Goal: Check status

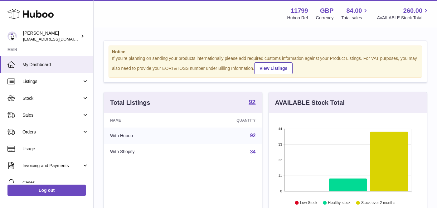
scroll to position [97, 158]
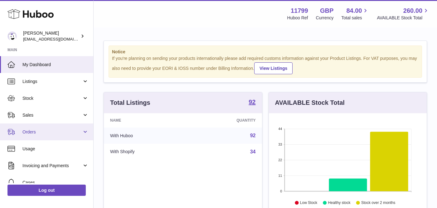
click at [60, 132] on span "Orders" at bounding box center [52, 132] width 60 height 6
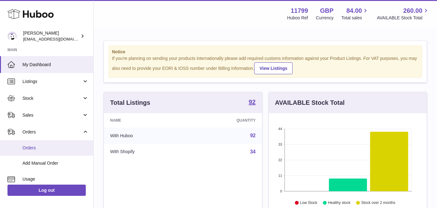
click at [60, 146] on span "Orders" at bounding box center [55, 148] width 66 height 6
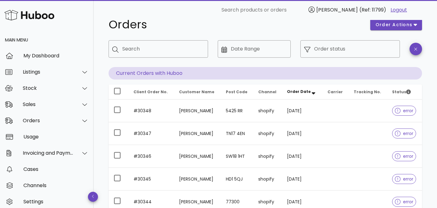
scroll to position [29, 0]
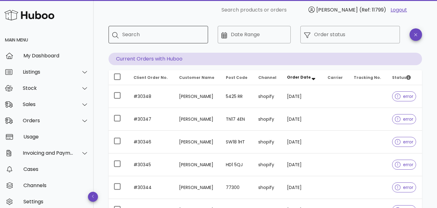
click at [149, 36] on input "Search" at bounding box center [162, 35] width 81 height 10
paste input "*****"
type input "*****"
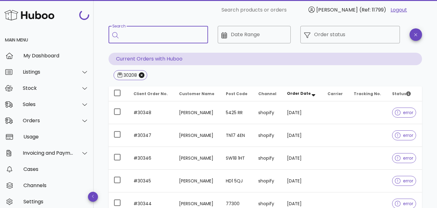
scroll to position [14, 0]
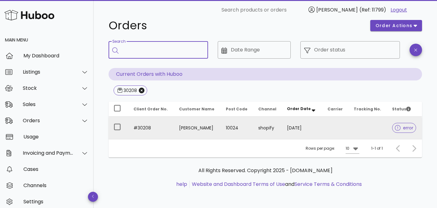
click at [401, 128] on span "error" at bounding box center [404, 128] width 18 height 4
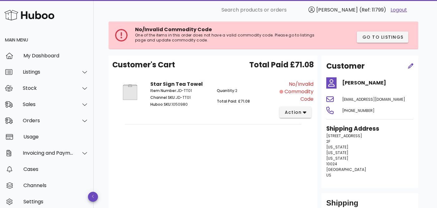
scroll to position [34, 0]
click at [306, 114] on button "action" at bounding box center [295, 111] width 32 height 11
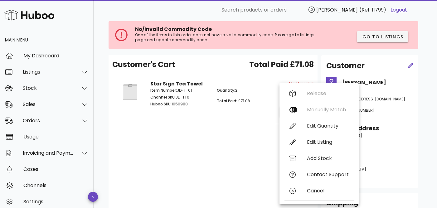
click at [238, 151] on div "Customer's Cart Total Paid £71.08 Star Sign Tea Towel Item Number: JD-TT01 Chan…" at bounding box center [212, 142] width 209 height 175
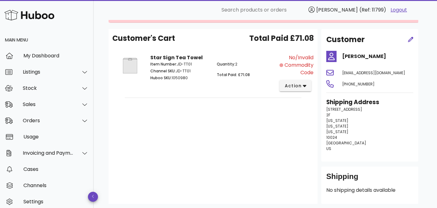
scroll to position [61, 0]
